Goal: Information Seeking & Learning: Understand process/instructions

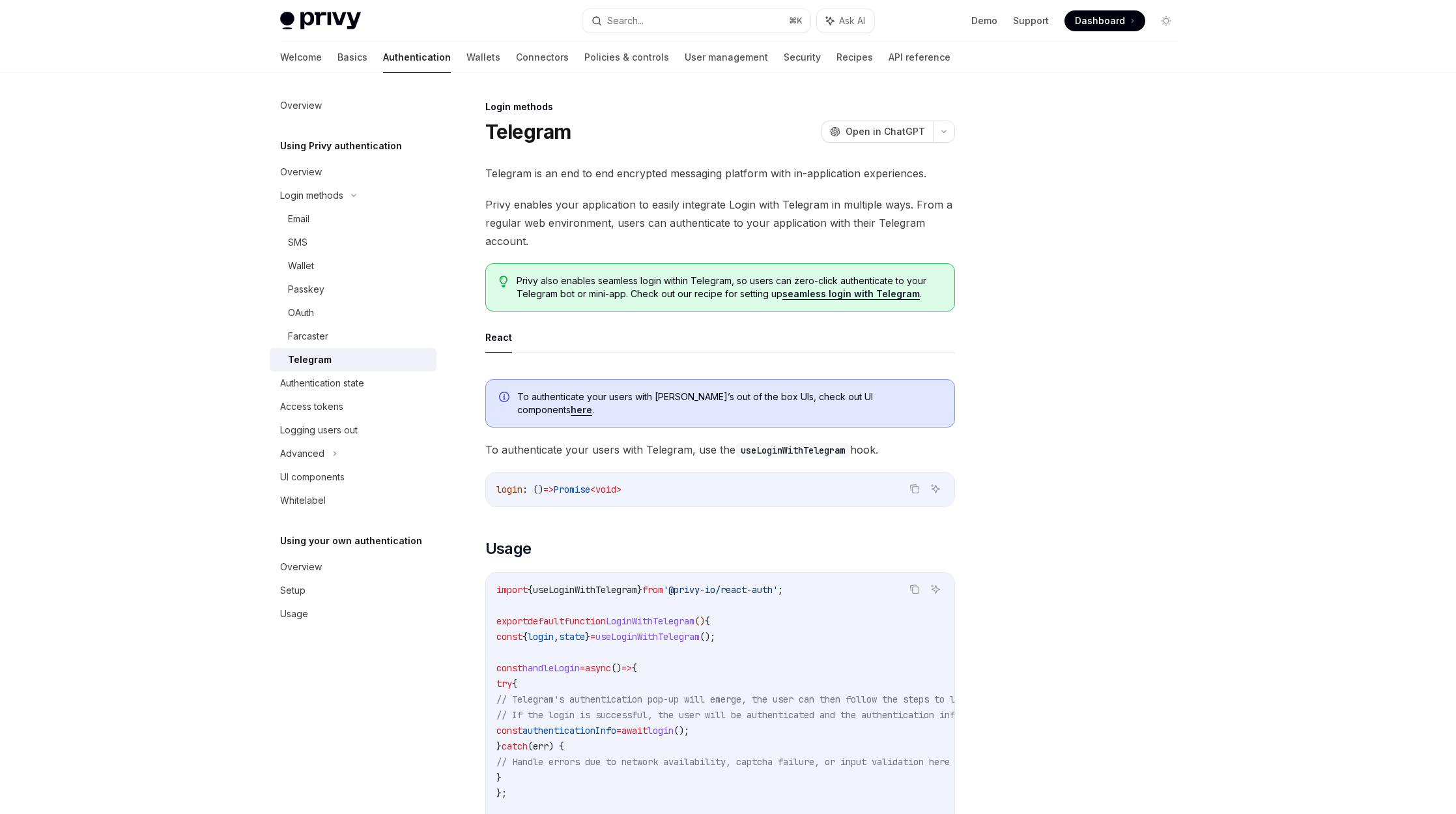
click at [338, 58] on link "Basics" at bounding box center [352, 57] width 30 height 31
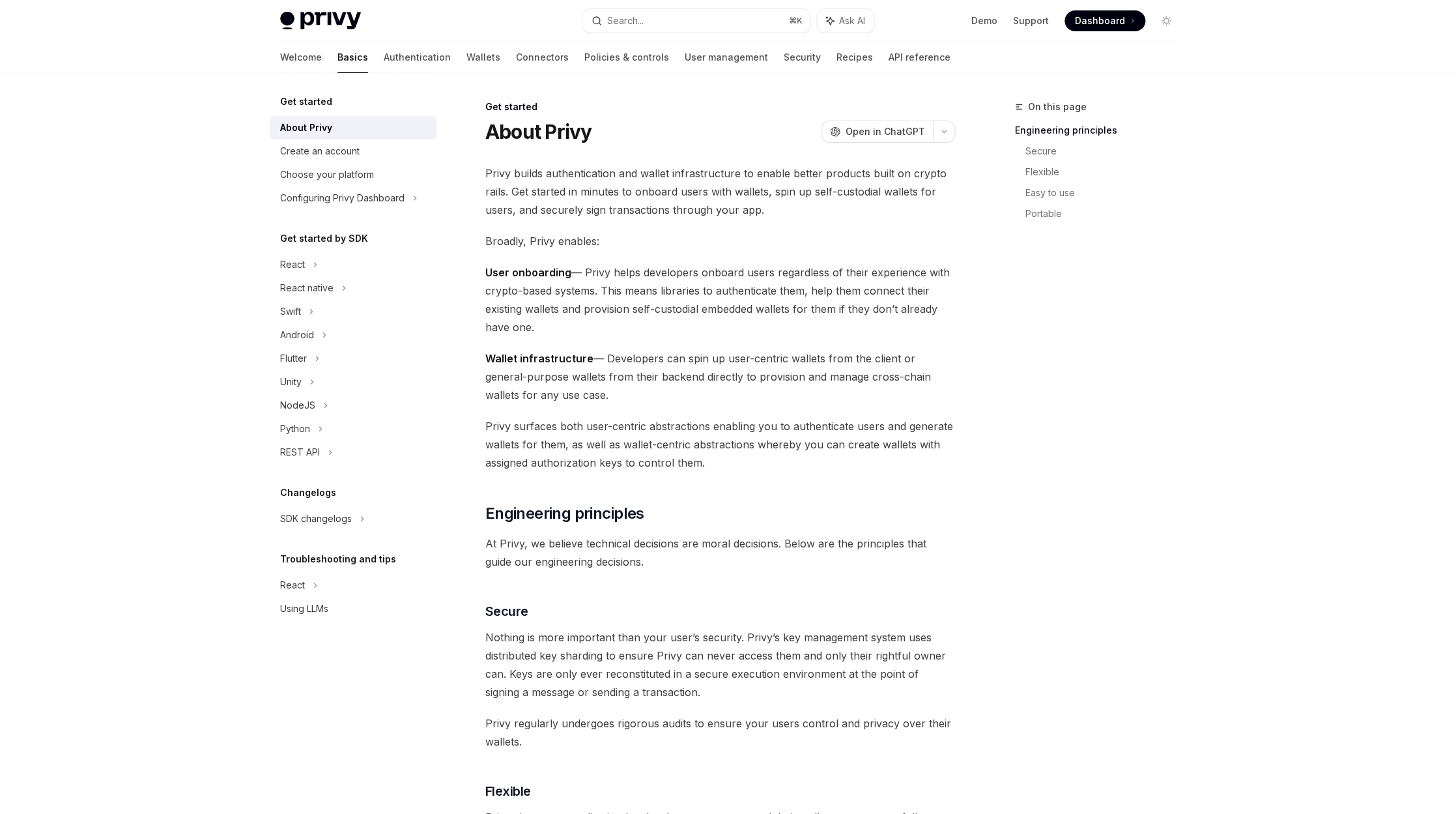
click at [318, 25] on img at bounding box center [321, 21] width 81 height 18
type textarea "*"
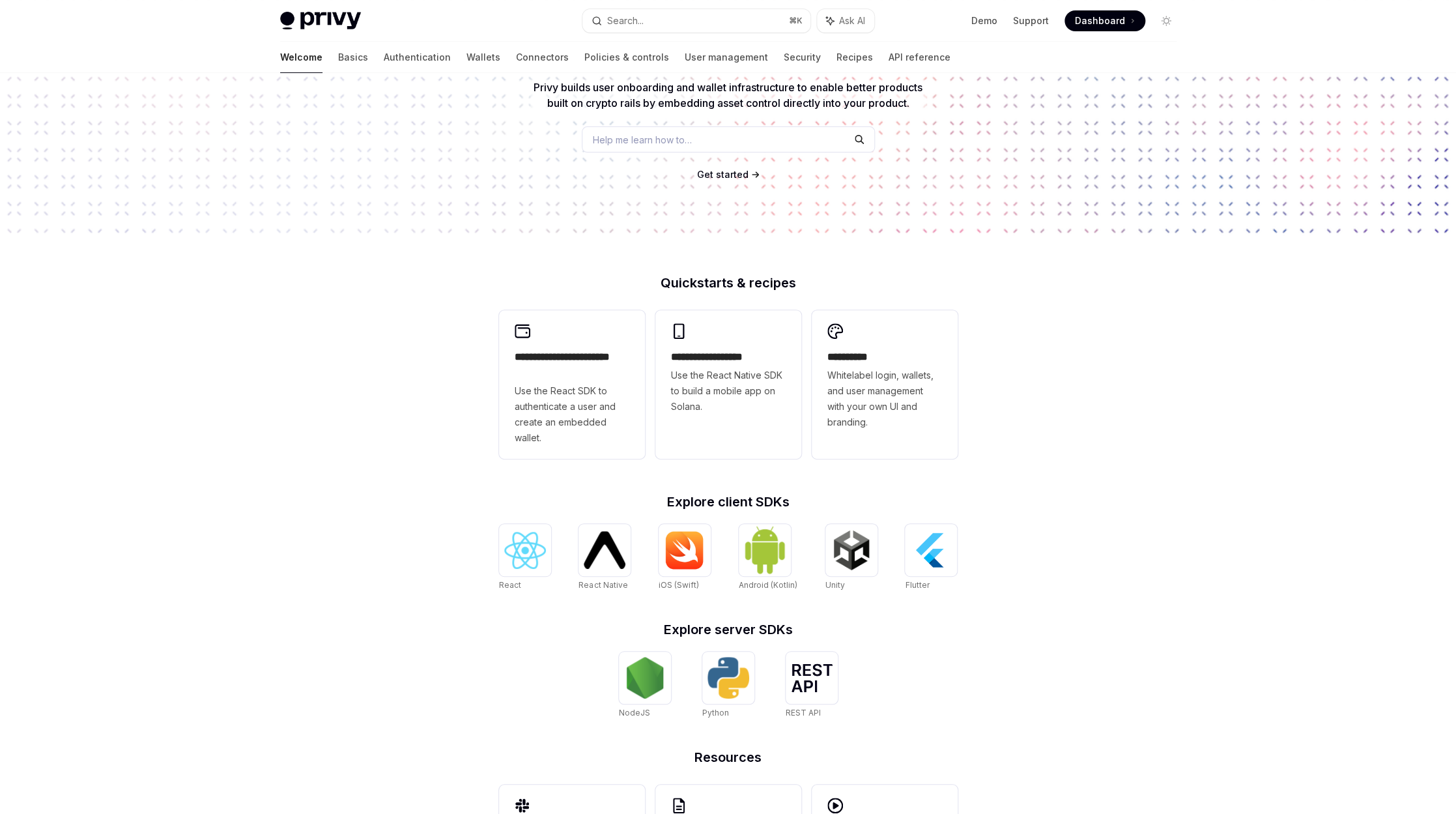
scroll to position [132, 0]
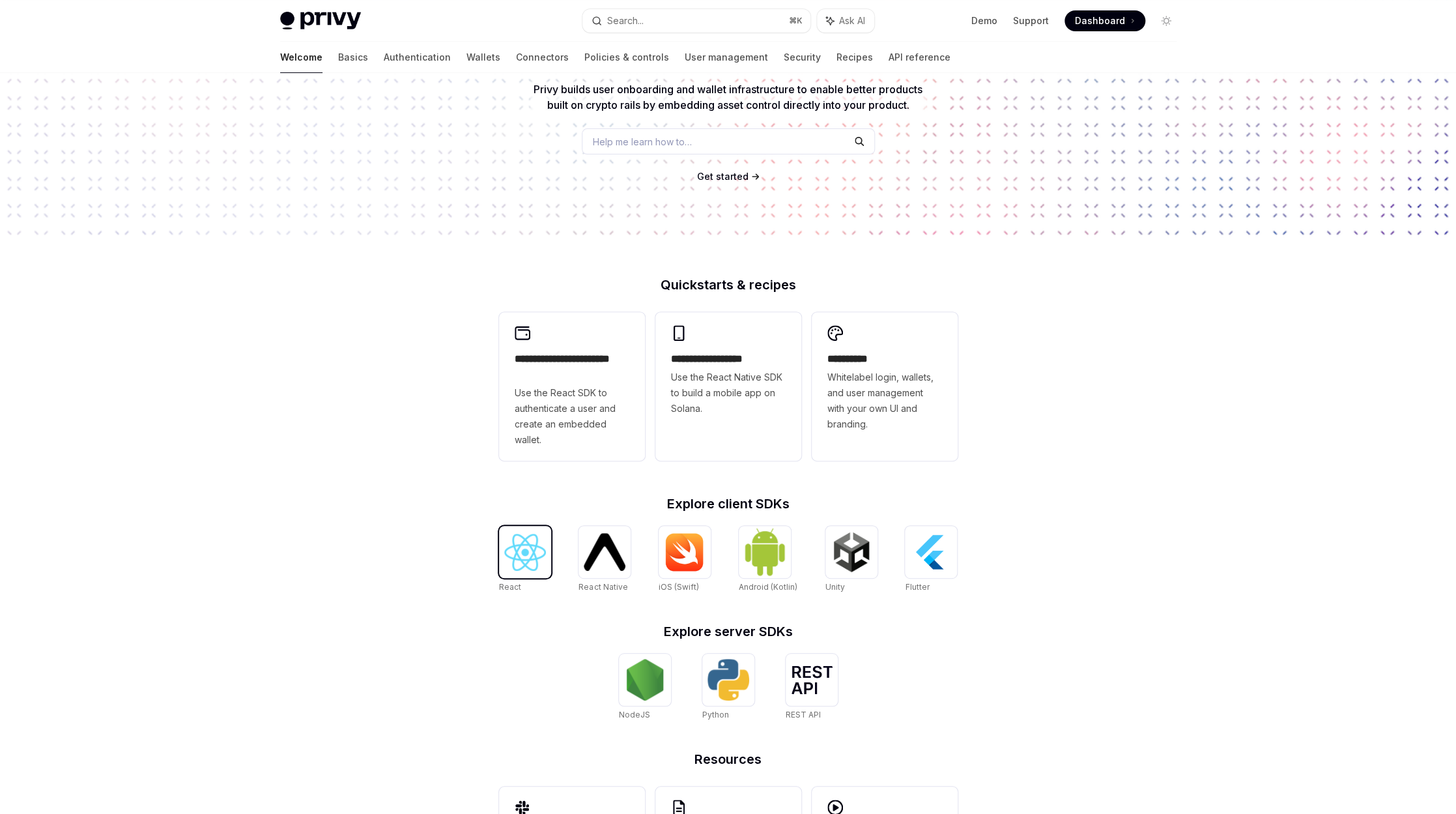
click at [516, 531] on div at bounding box center [525, 552] width 52 height 52
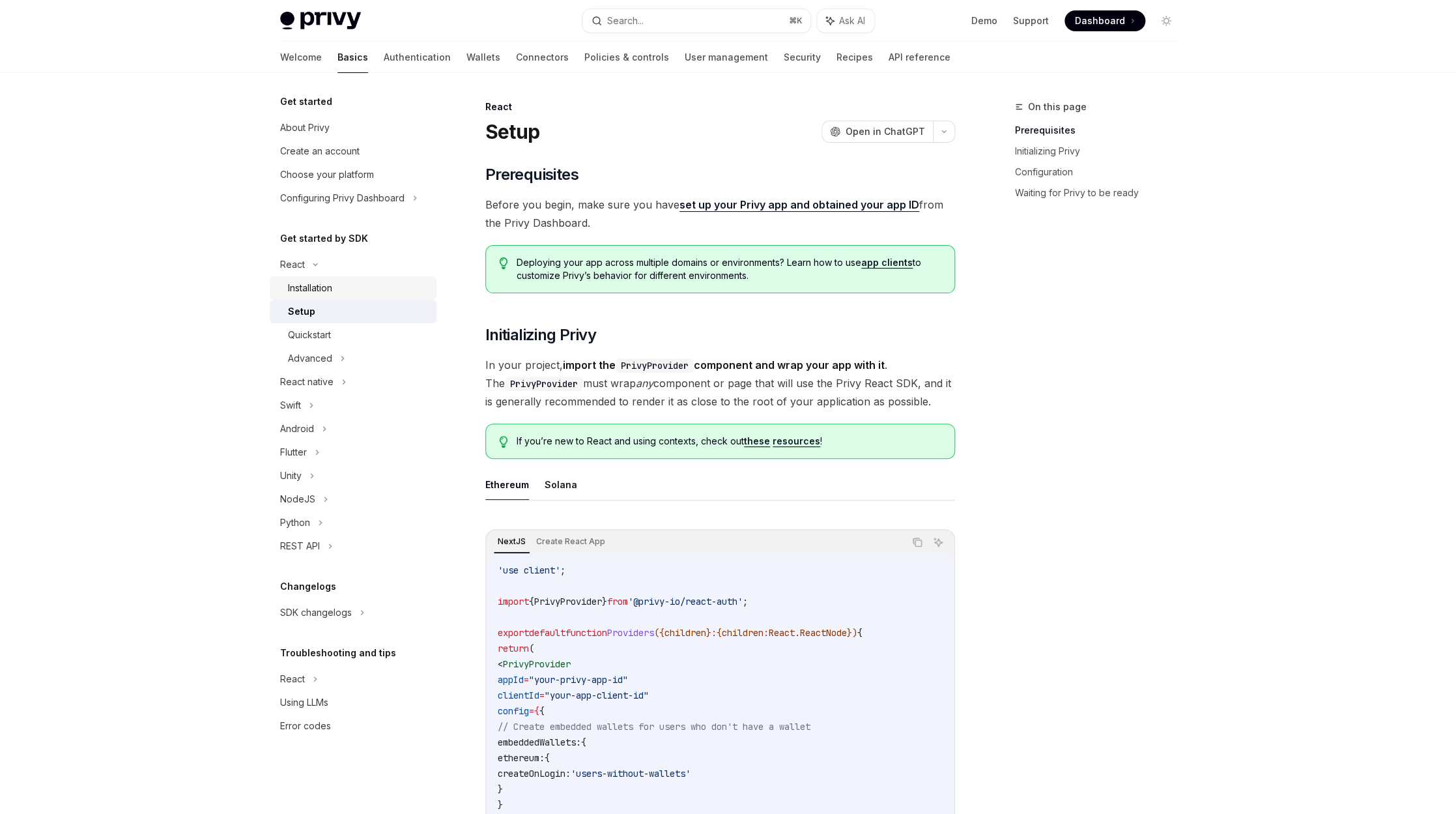
click at [321, 282] on div "Installation" at bounding box center [310, 288] width 44 height 15
type textarea "*"
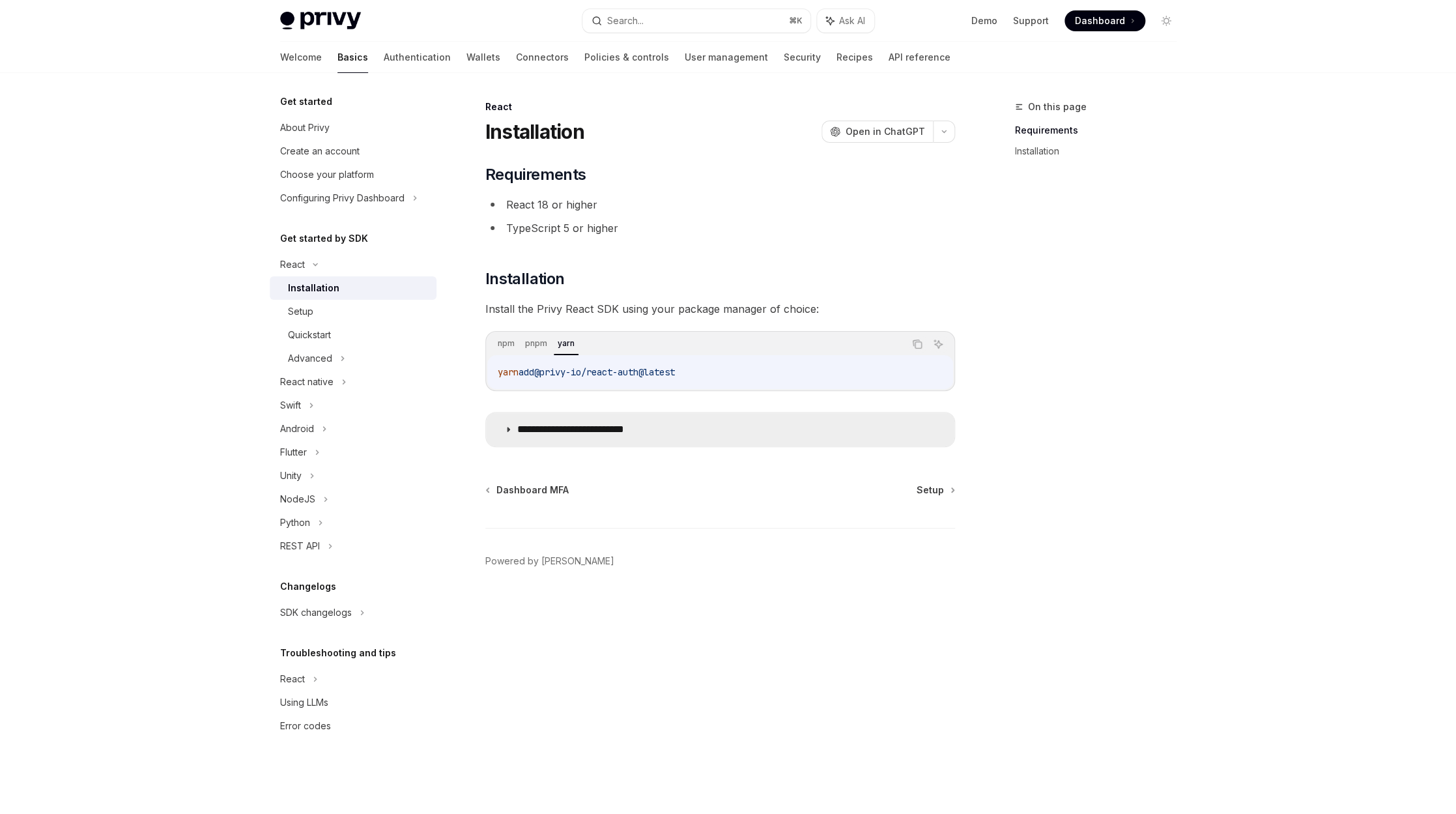
click at [509, 429] on icon at bounding box center [507, 429] width 8 height 8
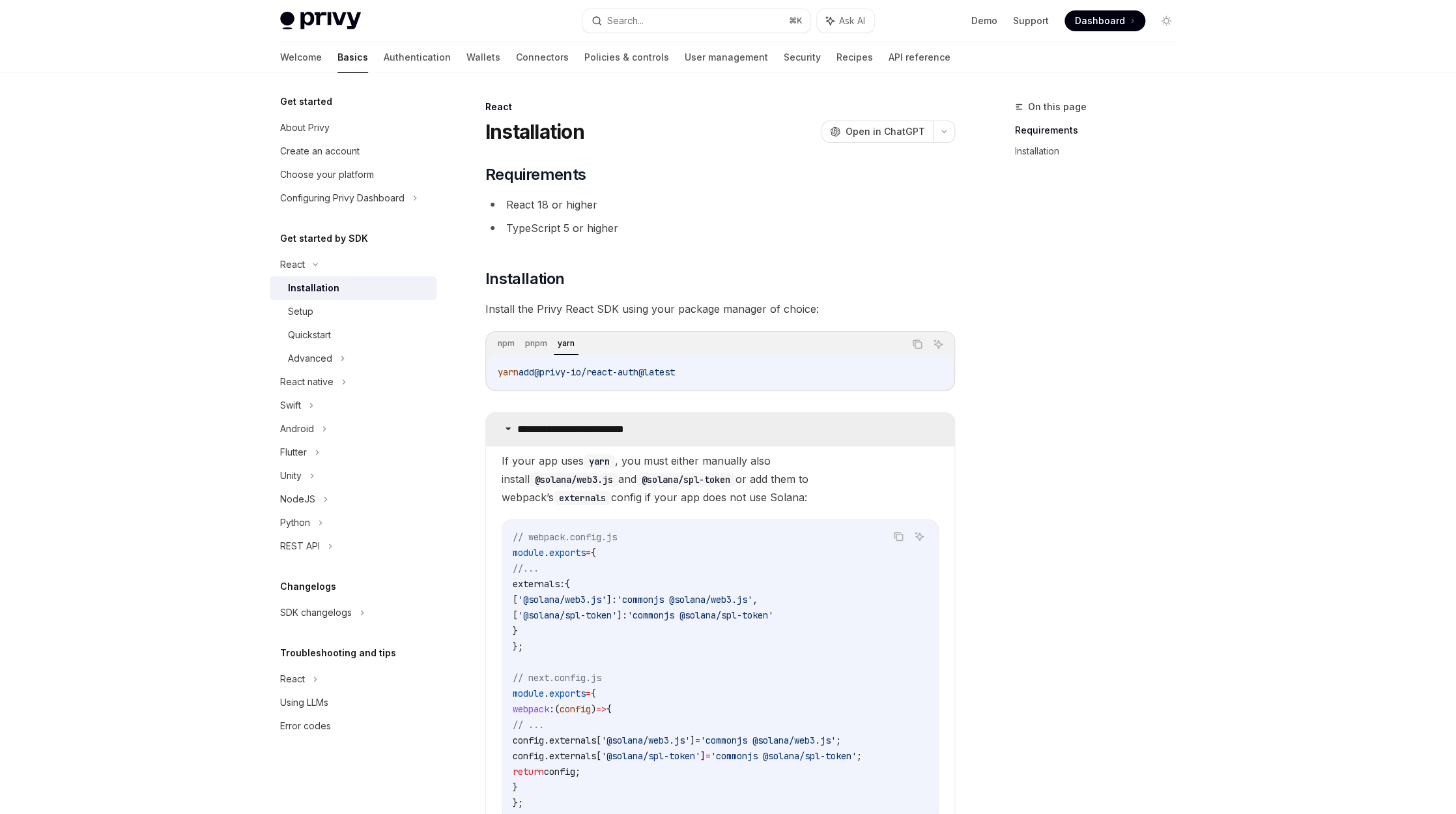
click at [504, 429] on icon at bounding box center [507, 428] width 8 height 8
